Goal: Task Accomplishment & Management: Manage account settings

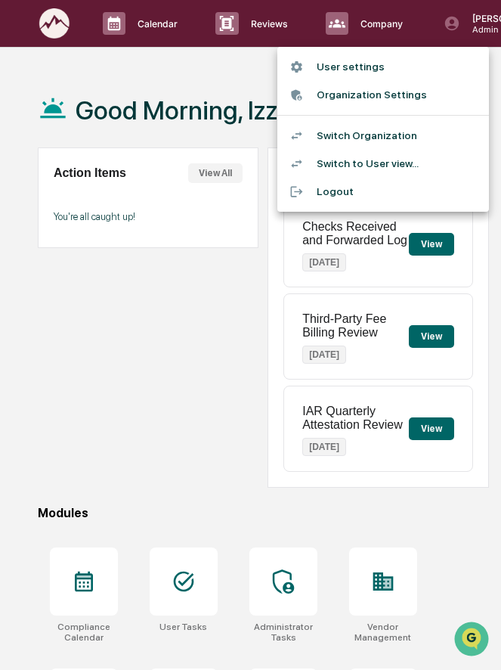
click at [171, 414] on div at bounding box center [250, 335] width 501 height 670
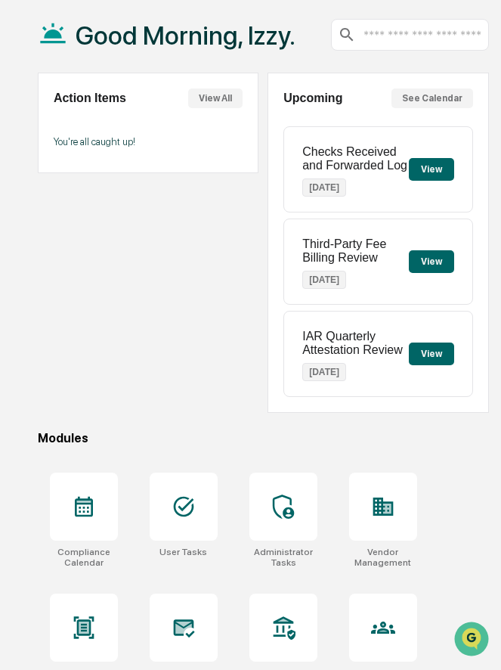
scroll to position [82, 0]
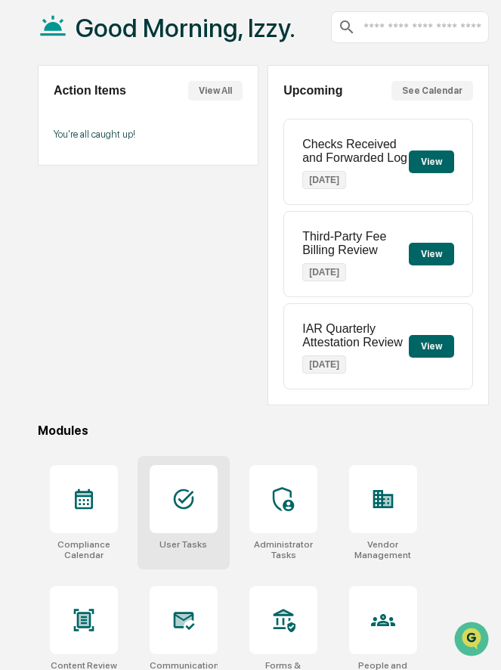
click at [170, 515] on div at bounding box center [184, 499] width 68 height 68
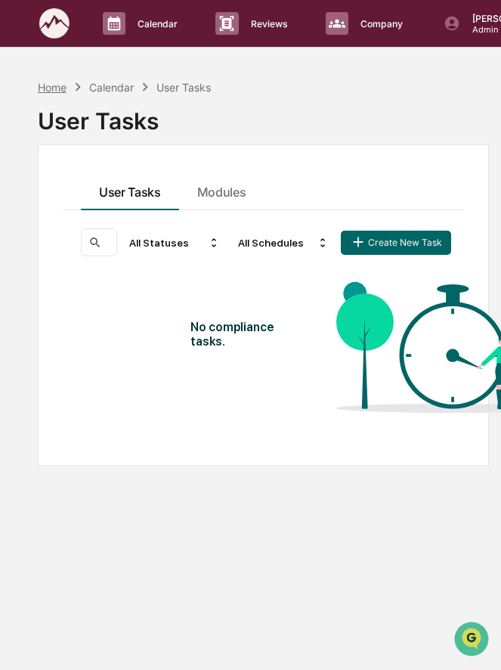
click at [54, 89] on div "Home" at bounding box center [52, 87] width 29 height 13
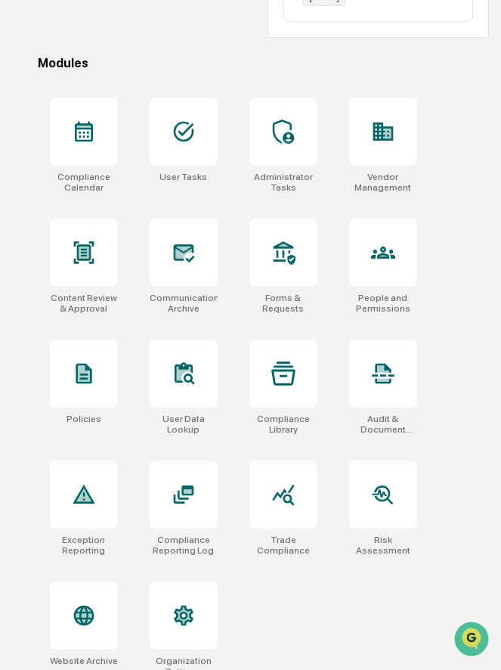
scroll to position [468, 0]
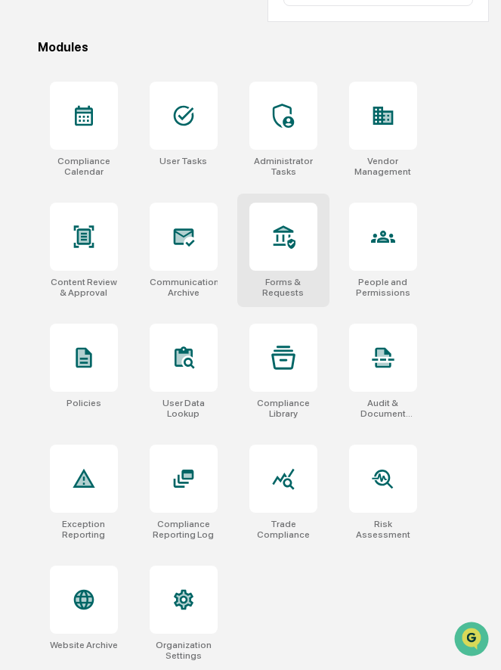
click at [277, 273] on div "Forms & Requests" at bounding box center [283, 250] width 92 height 113
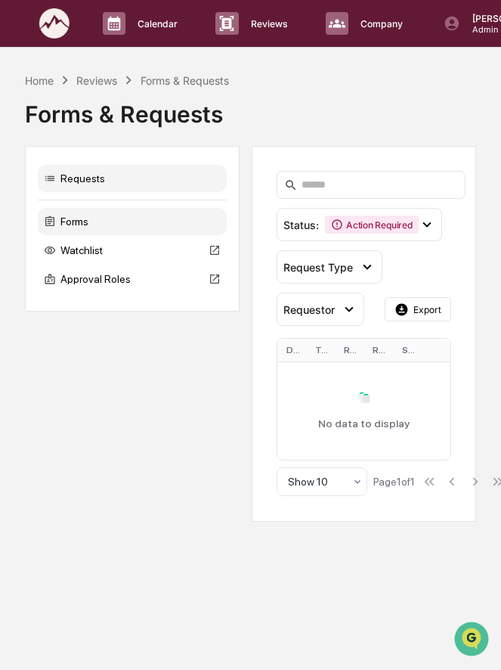
click at [112, 222] on div "Forms" at bounding box center [132, 221] width 189 height 27
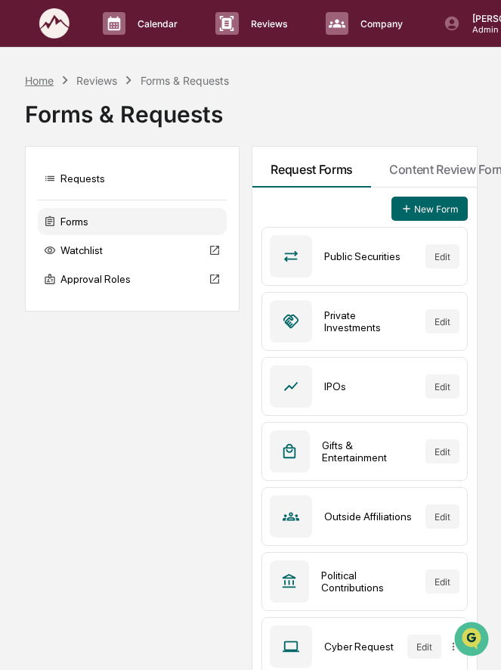
click at [42, 82] on div "Home" at bounding box center [39, 80] width 29 height 13
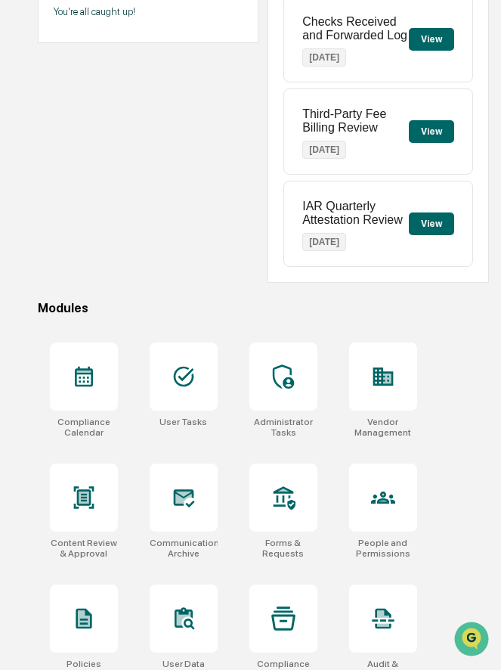
scroll to position [468, 0]
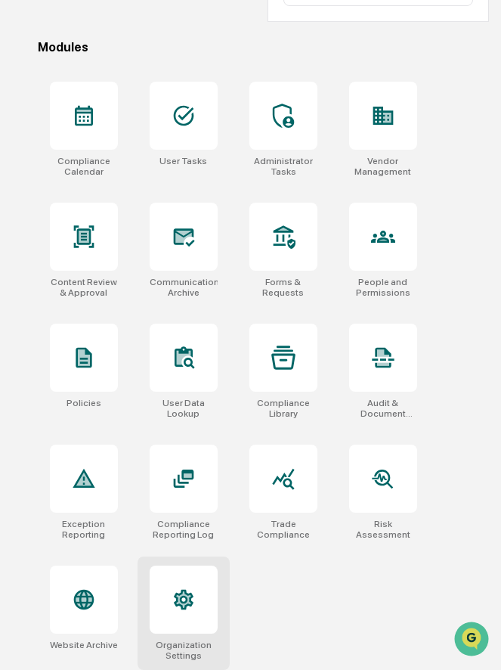
click at [189, 582] on div at bounding box center [184, 599] width 68 height 68
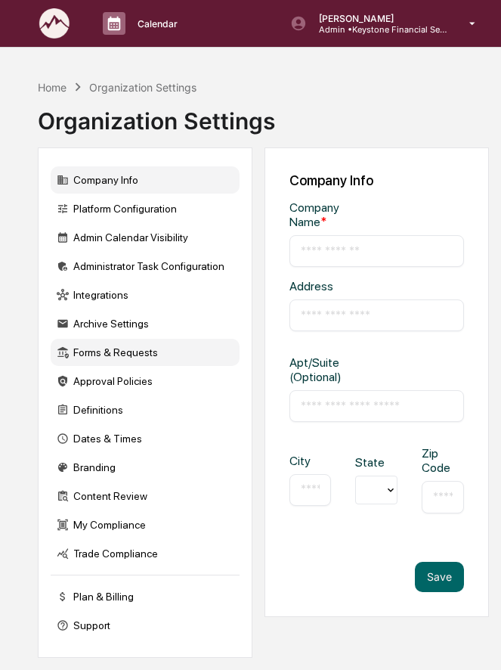
type input "**********"
type input "*********"
type input "********"
type input "*****"
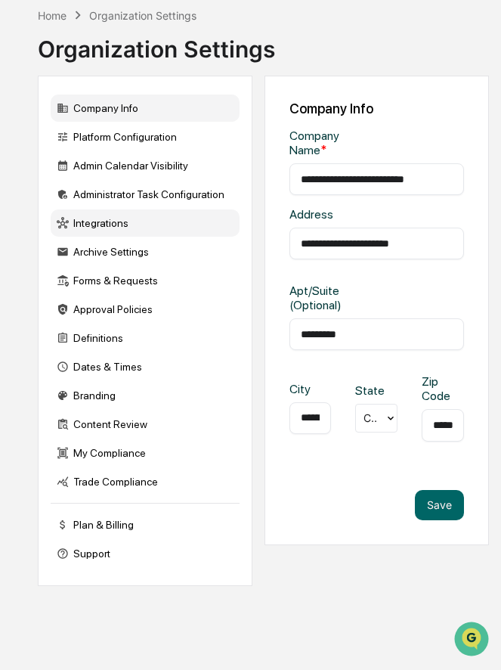
click at [110, 228] on div "Integrations" at bounding box center [145, 222] width 189 height 27
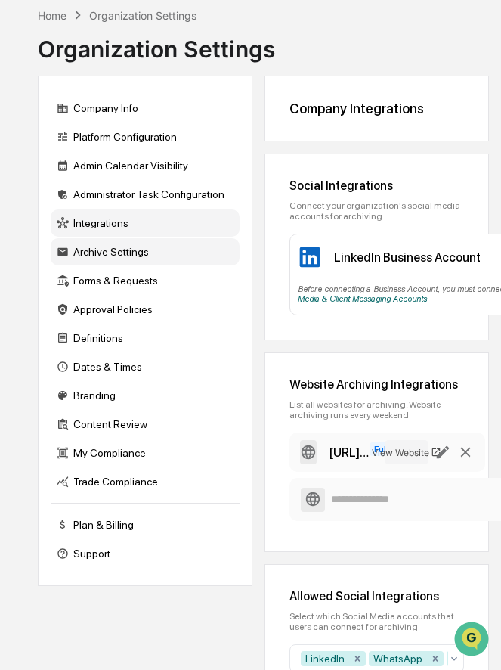
click at [133, 255] on div "Archive Settings" at bounding box center [145, 251] width 189 height 27
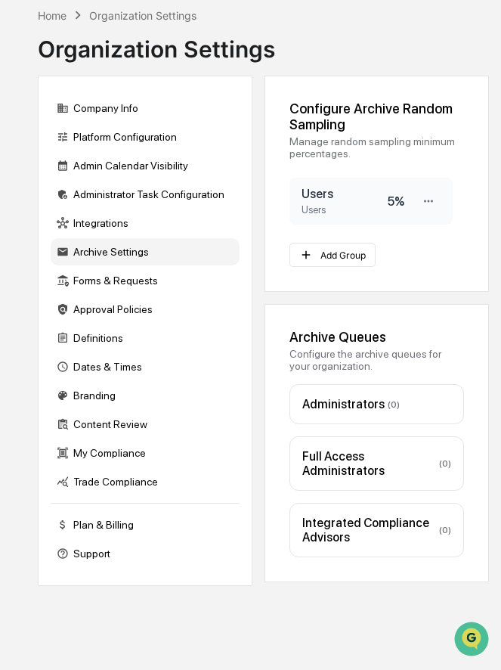
click at [388, 207] on div "5 %" at bounding box center [396, 201] width 17 height 14
click at [427, 203] on icon at bounding box center [429, 201] width 14 height 14
click at [408, 219] on div "Edit" at bounding box center [380, 226] width 121 height 26
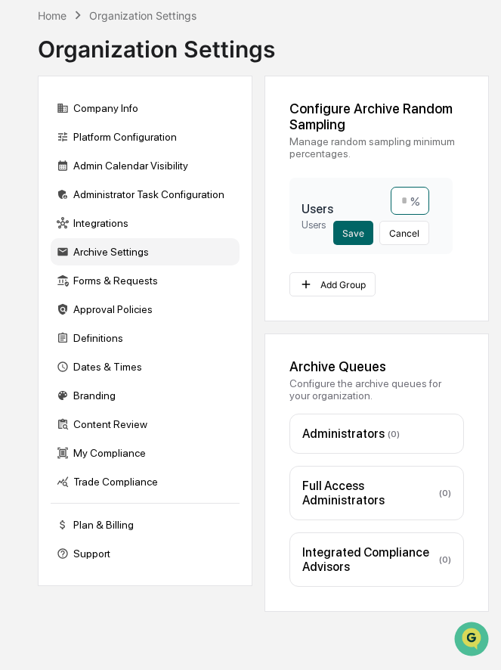
click at [406, 205] on input "*" at bounding box center [410, 201] width 39 height 28
type input "**"
click at [353, 234] on button "Save" at bounding box center [353, 233] width 40 height 24
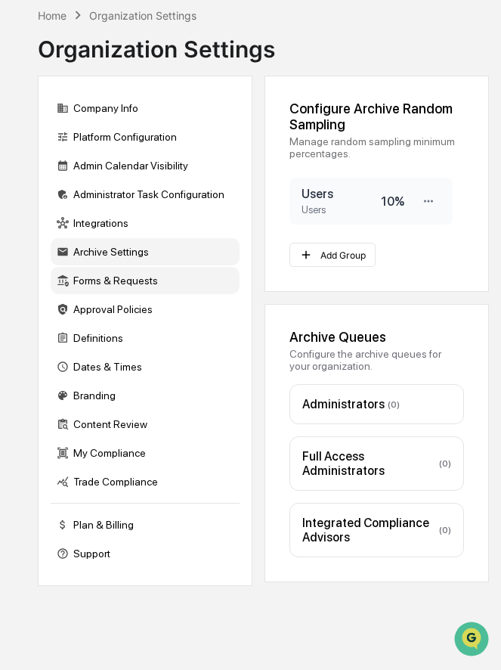
click at [94, 279] on div "Forms & Requests" at bounding box center [145, 280] width 189 height 27
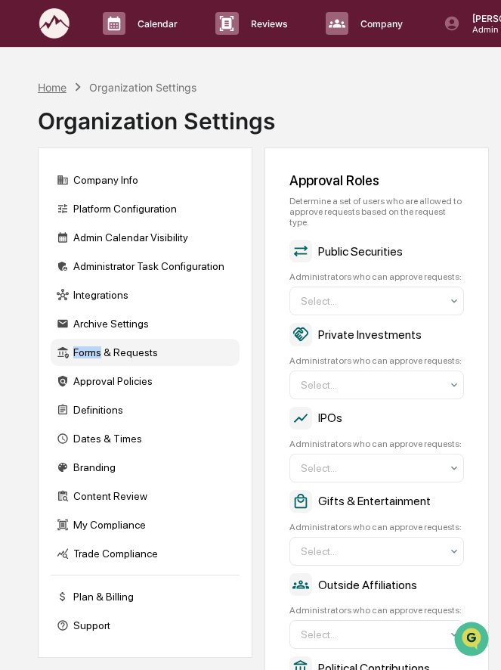
click at [48, 85] on div "Home" at bounding box center [52, 87] width 29 height 13
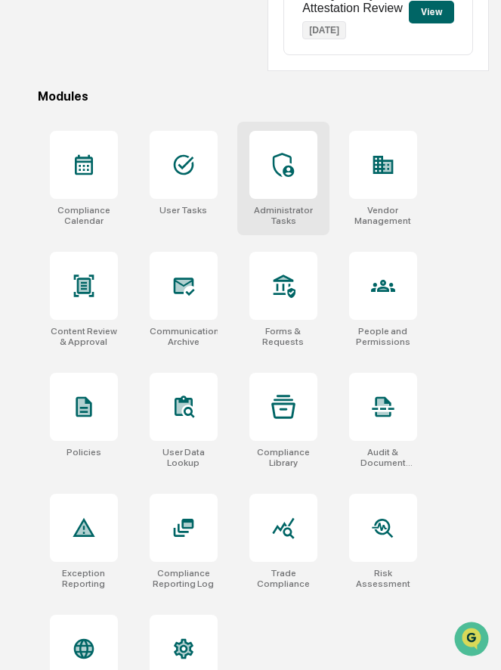
scroll to position [426, 0]
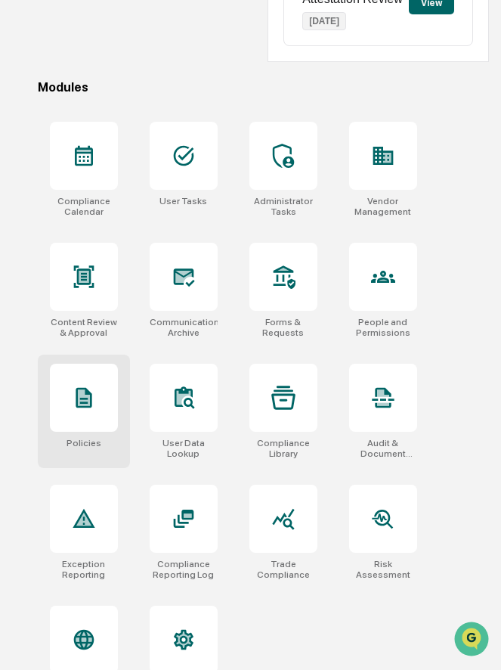
click at [85, 396] on icon at bounding box center [84, 398] width 16 height 20
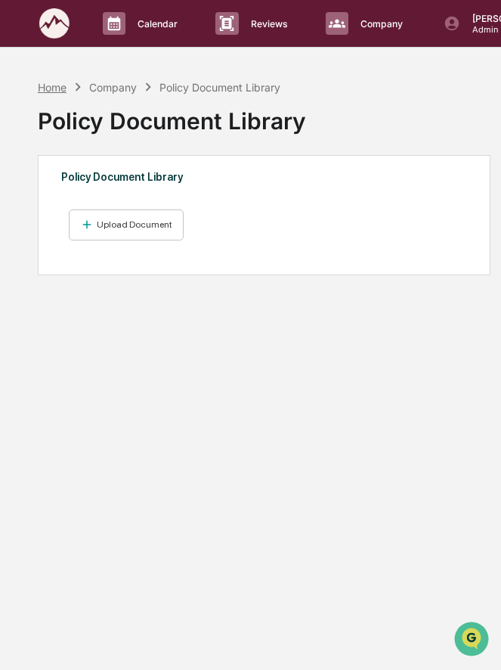
click at [51, 88] on div "Home" at bounding box center [52, 87] width 29 height 13
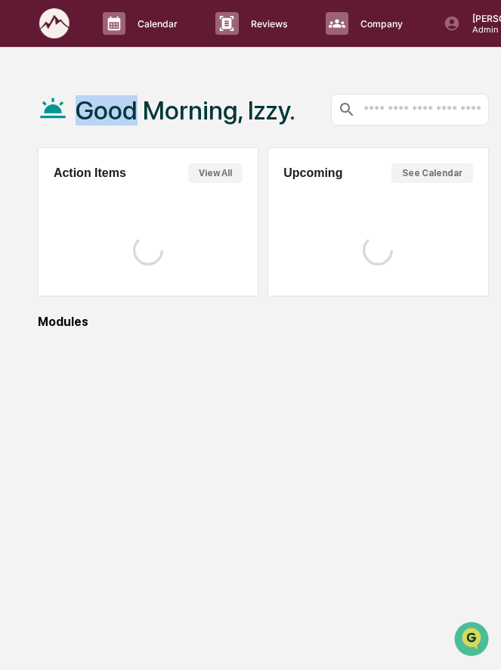
click at [51, 88] on div "Good Morning, Izzy." at bounding box center [167, 110] width 258 height 76
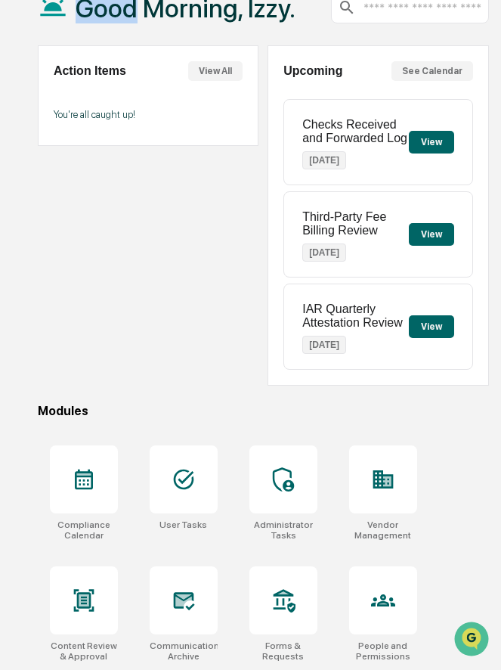
scroll to position [110, 0]
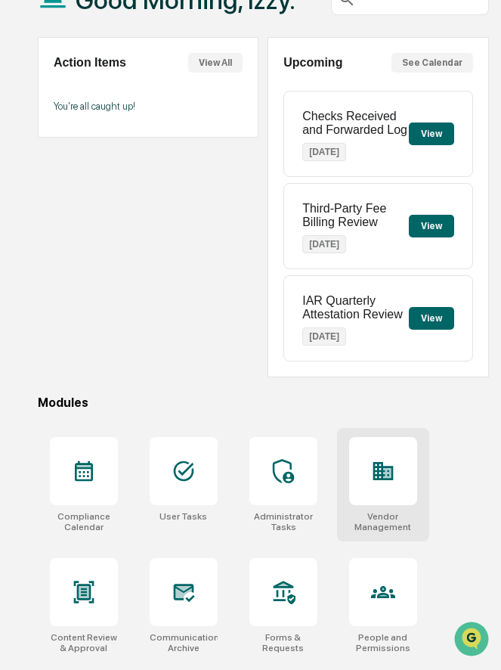
click at [392, 456] on div at bounding box center [383, 471] width 68 height 68
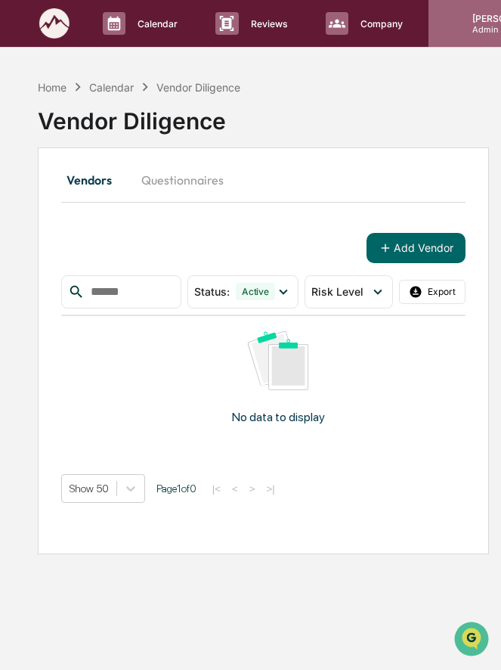
click at [449, 24] on icon at bounding box center [452, 24] width 14 height 14
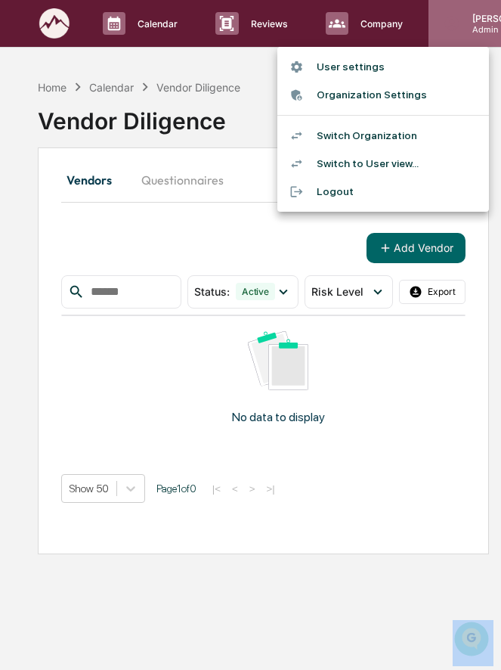
click at [449, 24] on div at bounding box center [250, 335] width 501 height 670
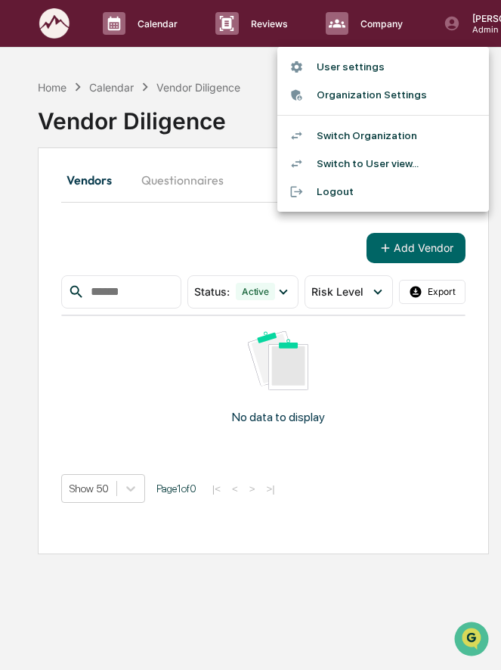
click at [401, 142] on li "Switch Organization" at bounding box center [383, 136] width 212 height 28
